Goal: Check status: Check status

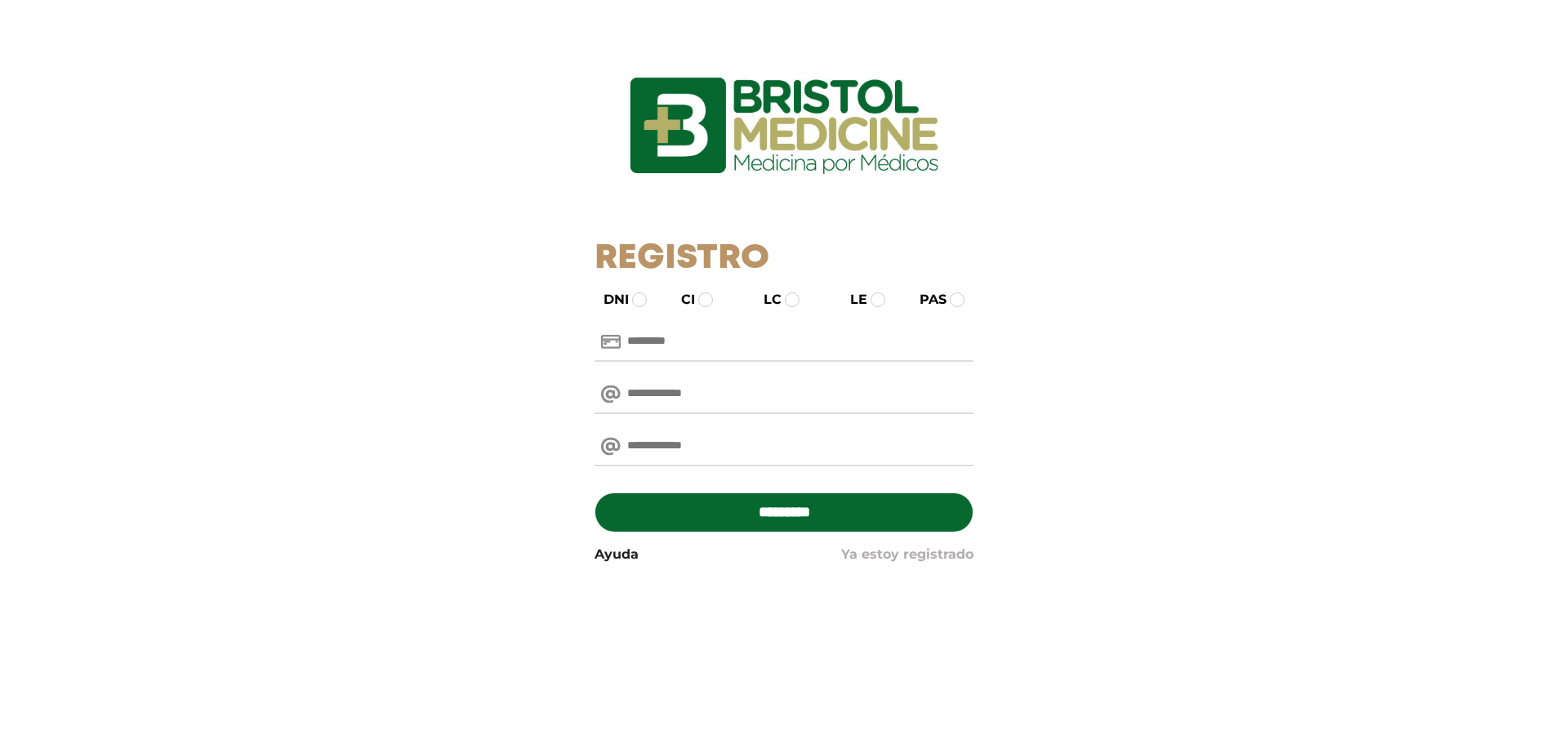
click at [887, 552] on link "Ya estoy registrado" at bounding box center [908, 554] width 132 height 20
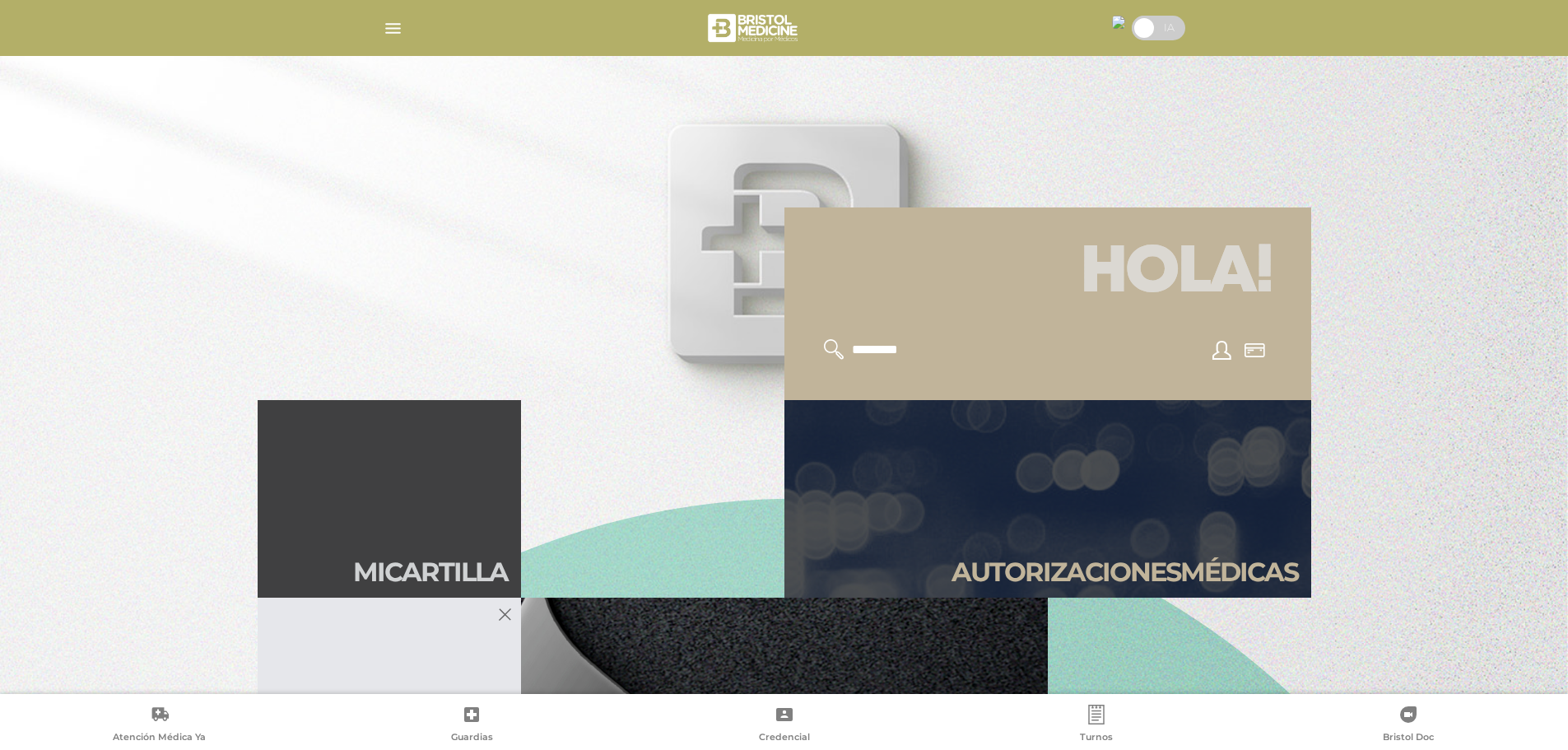
scroll to position [330, 0]
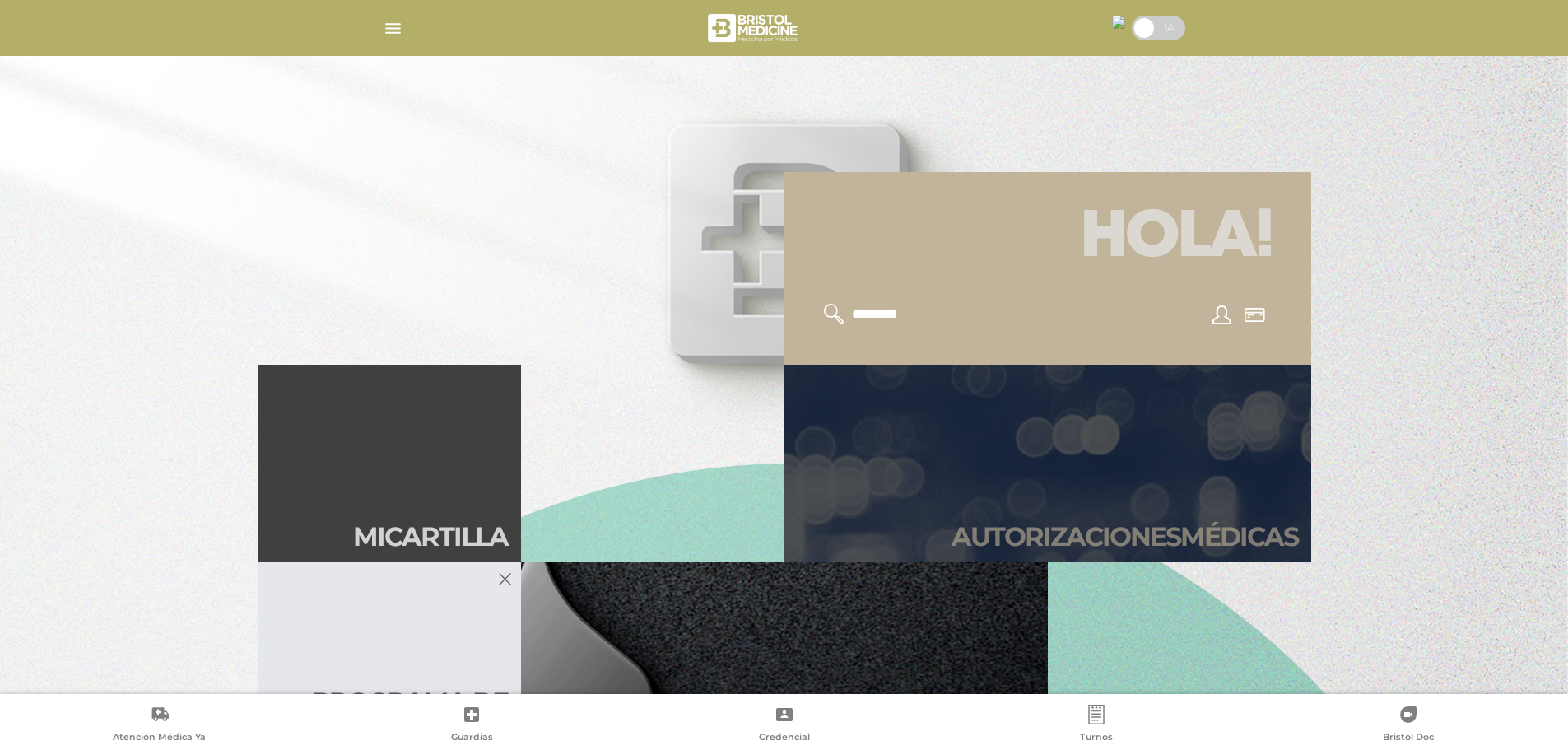
click at [1078, 538] on h2 "Autori zaciones médicas" at bounding box center [1125, 537] width 347 height 31
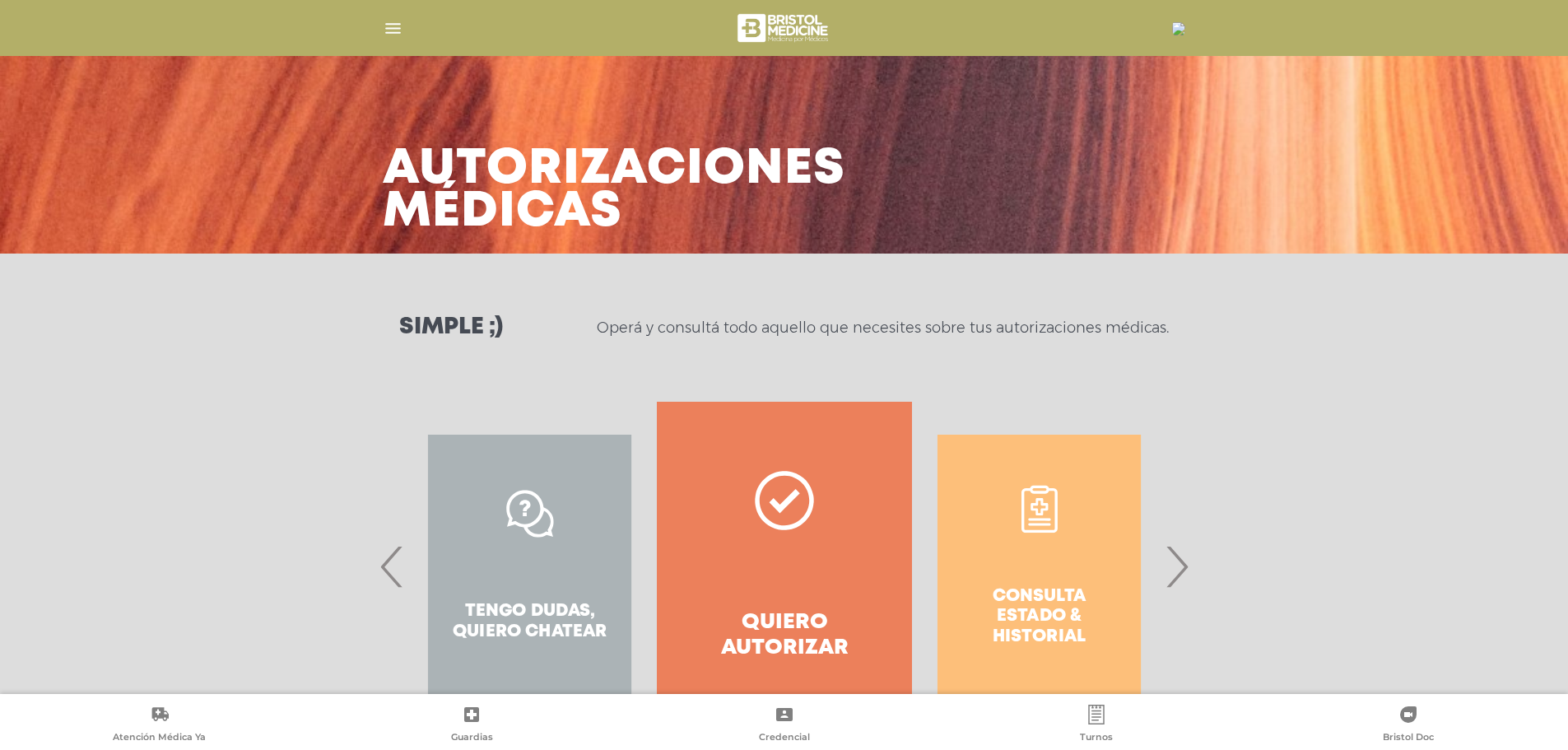
click at [1182, 573] on div "Consulta estado & historial Prácticas de autorización automática Tengo dudas, q…" at bounding box center [784, 567] width 843 height 330
click at [1171, 569] on span "›" at bounding box center [1177, 567] width 32 height 89
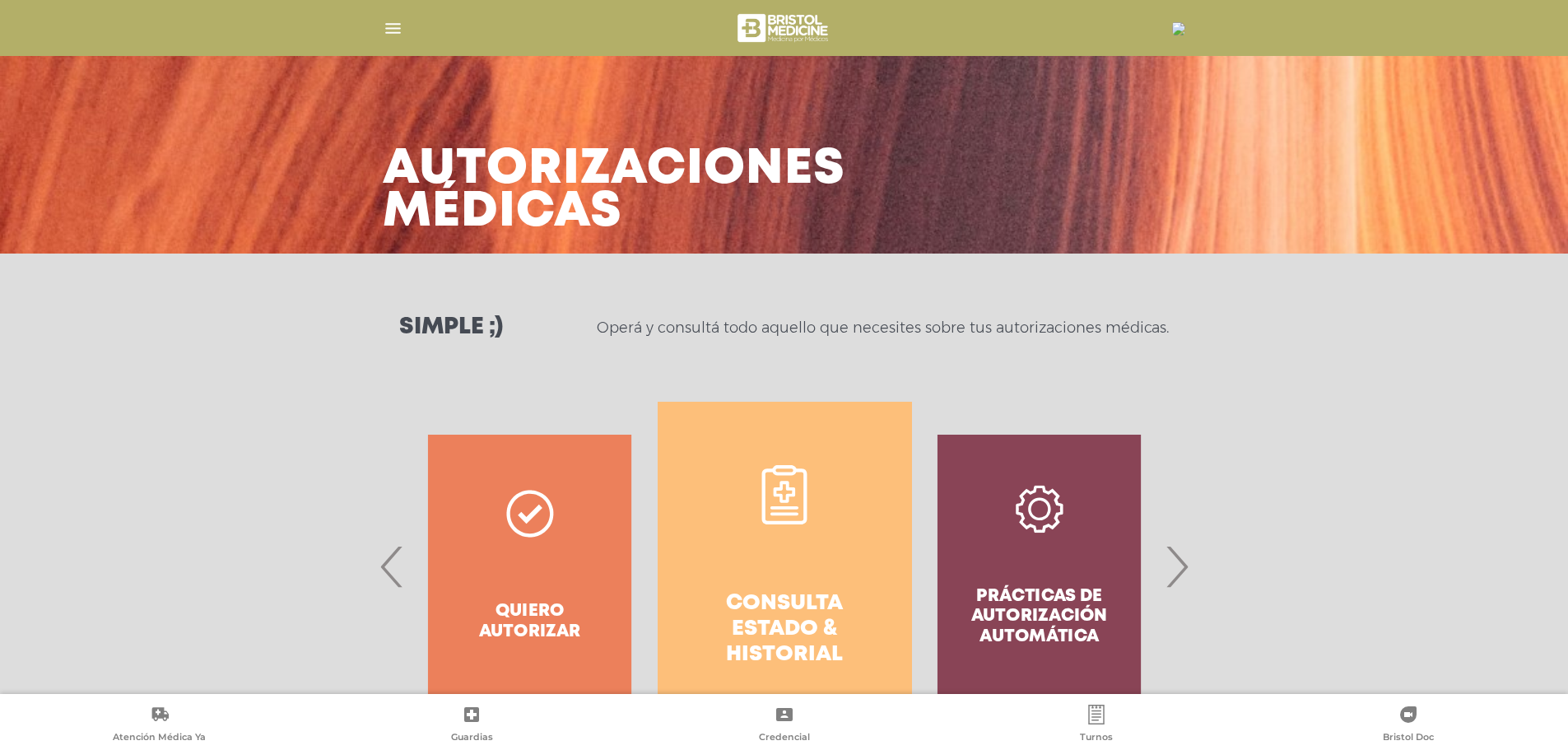
click at [785, 619] on h4 "Consulta estado & historial" at bounding box center [785, 630] width 195 height 77
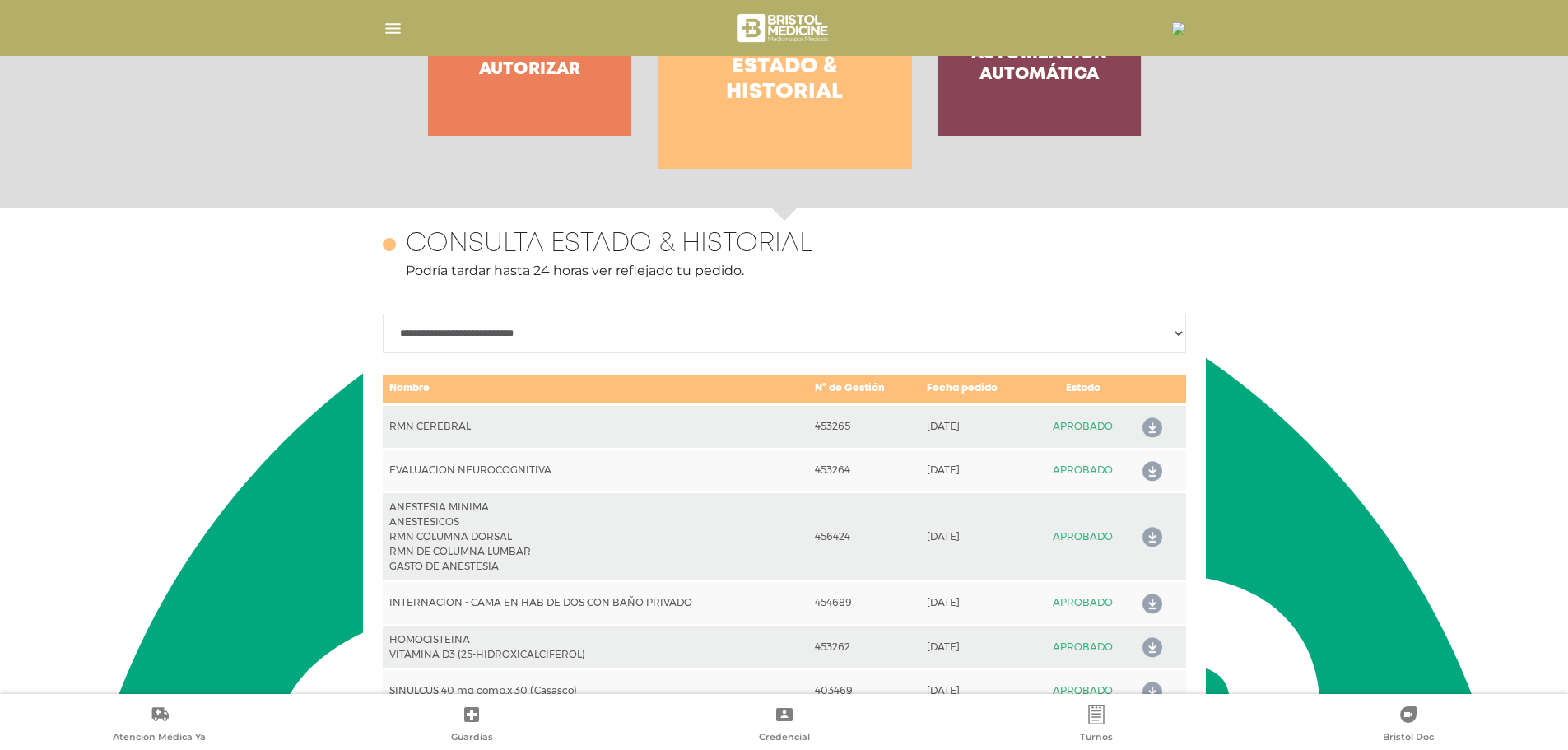
scroll to position [731, 0]
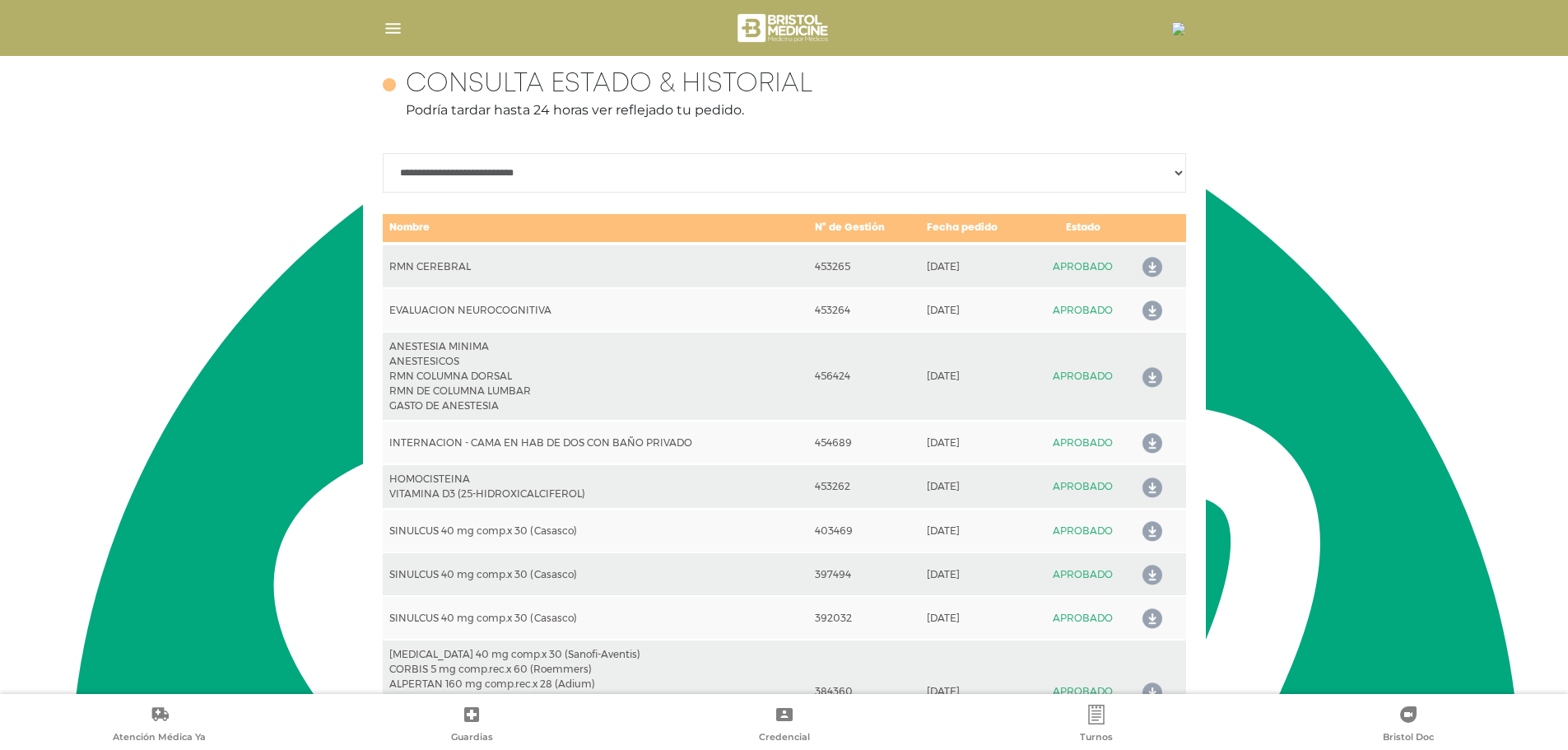
click at [1142, 269] on icon at bounding box center [1149, 268] width 26 height 26
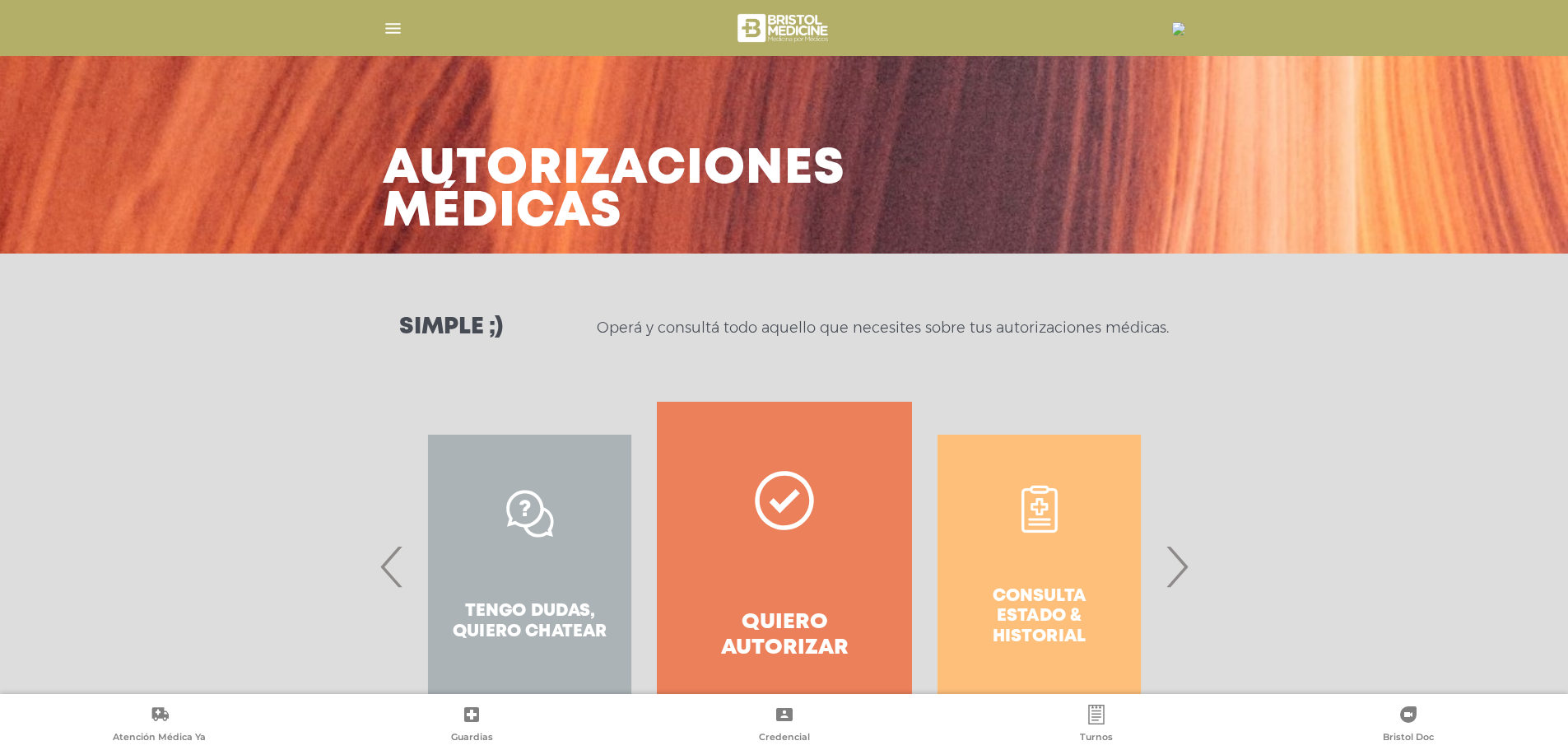
scroll to position [76, 0]
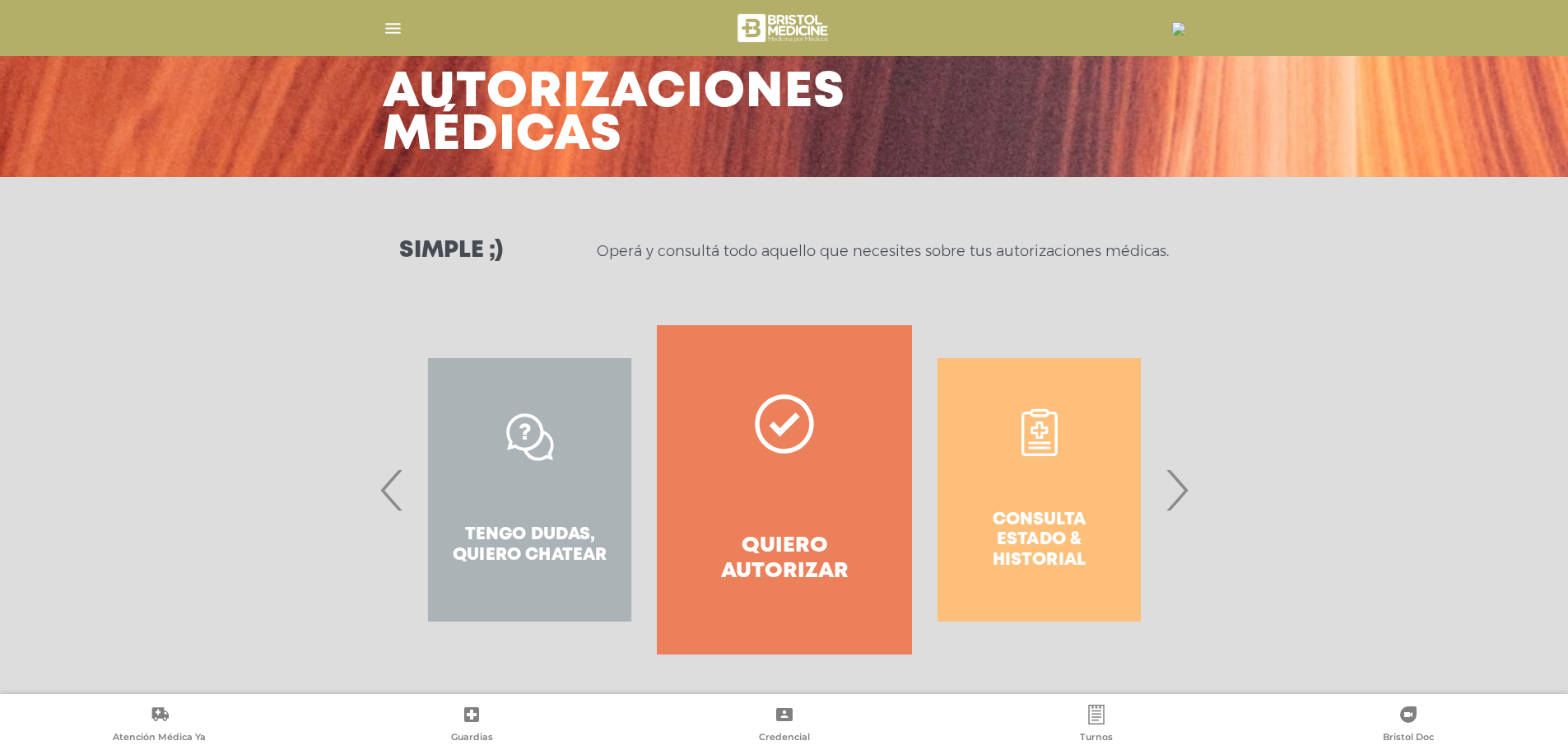
click at [1177, 487] on span "›" at bounding box center [1177, 490] width 32 height 89
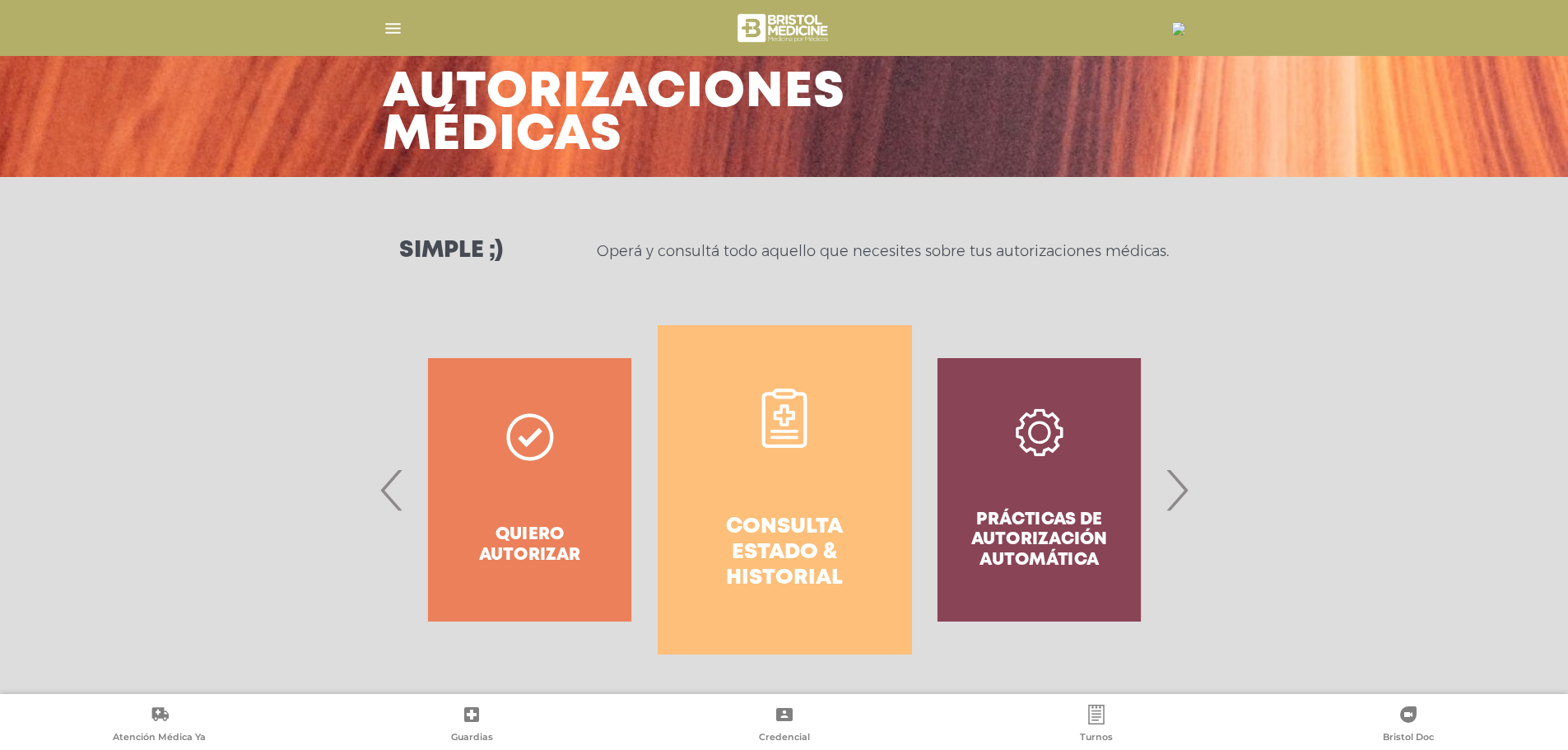
click at [1177, 487] on span "›" at bounding box center [1177, 490] width 32 height 89
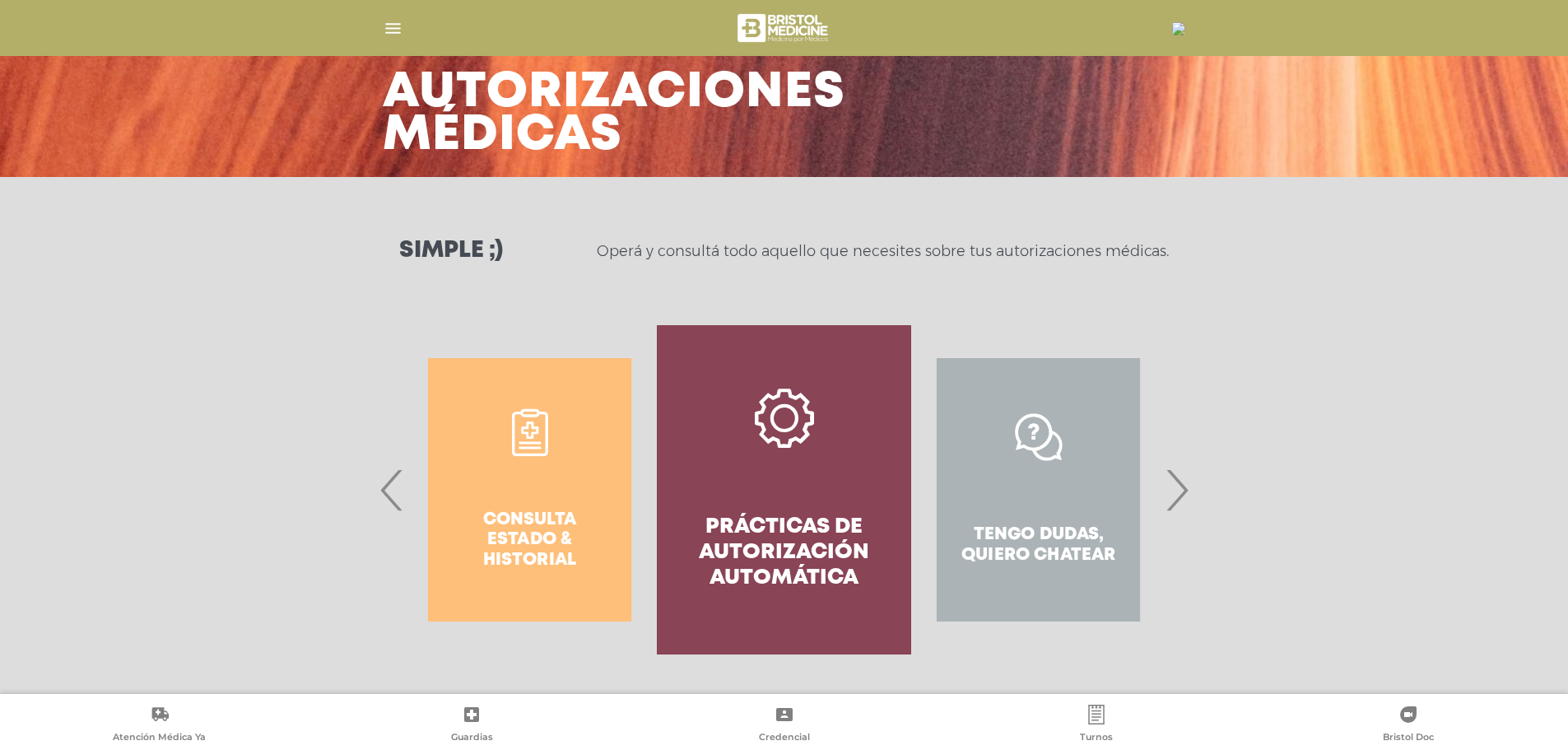
click at [1188, 494] on span "›" at bounding box center [1177, 490] width 32 height 89
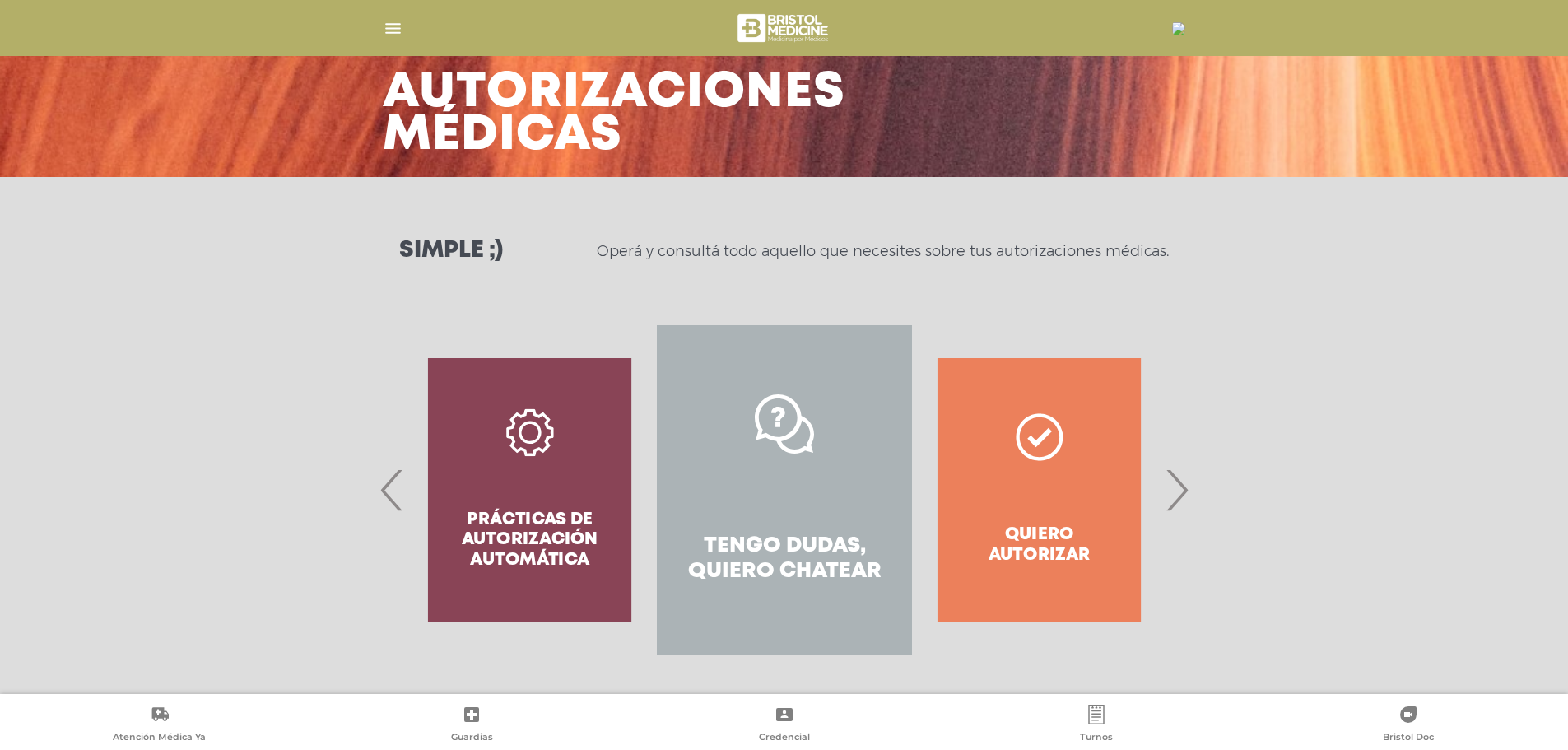
click at [1188, 494] on span "›" at bounding box center [1177, 490] width 32 height 89
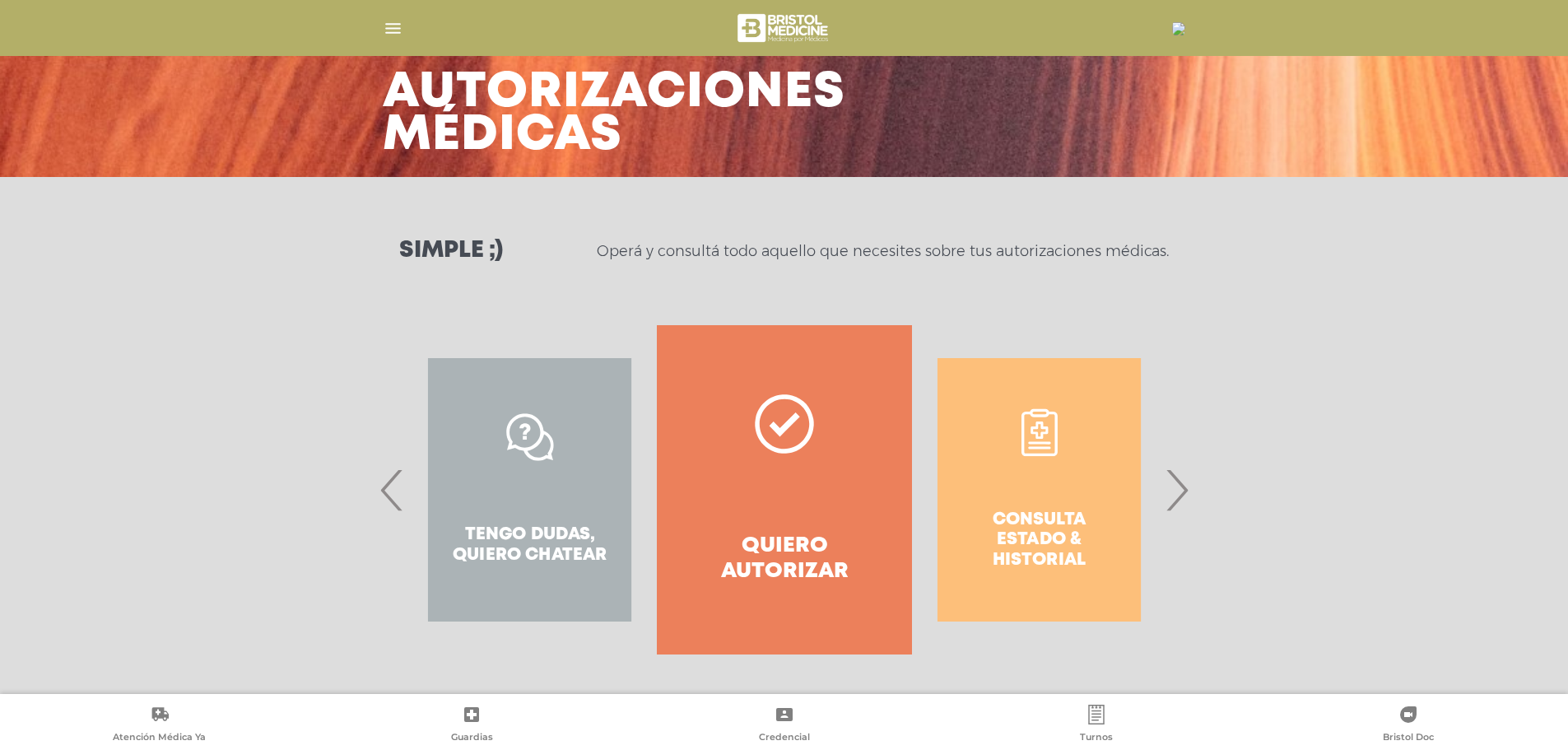
click at [1188, 494] on span "›" at bounding box center [1177, 490] width 32 height 89
